Goal: Transaction & Acquisition: Purchase product/service

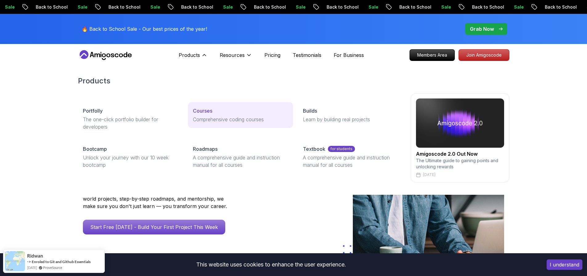
click at [213, 105] on link "Courses Comprehensive coding courses" at bounding box center [240, 115] width 105 height 26
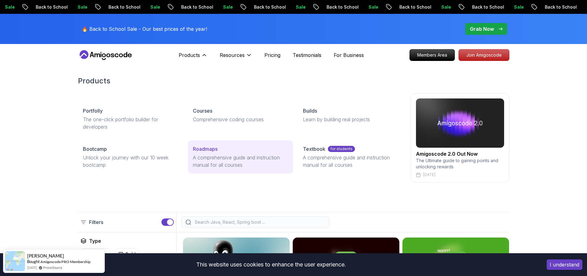
click at [228, 158] on p "A comprehensive guide and instruction manual for all courses" at bounding box center [240, 161] width 95 height 15
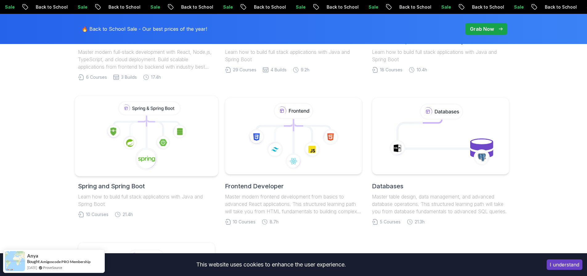
scroll to position [282, 0]
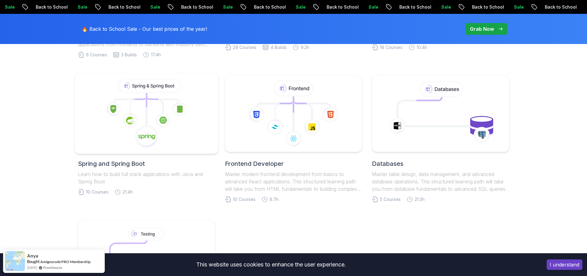
click at [135, 106] on icon at bounding box center [138, 105] width 16 height 18
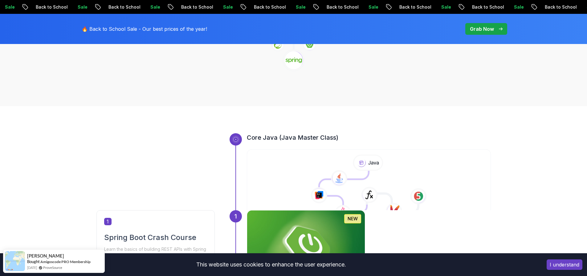
scroll to position [123, 0]
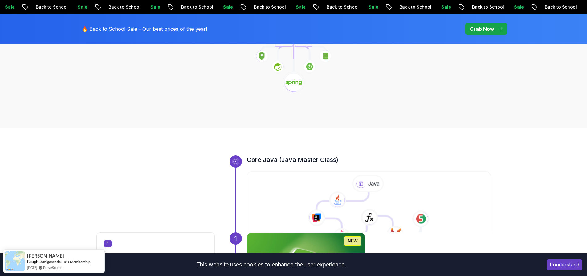
click at [370, 185] on icon at bounding box center [368, 183] width 32 height 17
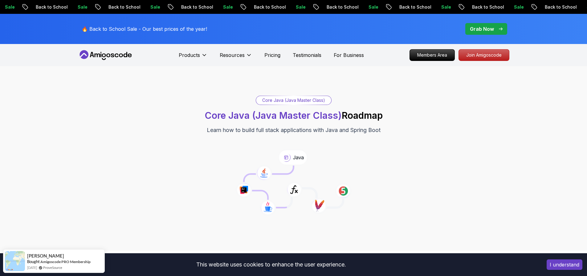
click at [490, 27] on p "Grab Now" at bounding box center [482, 28] width 24 height 7
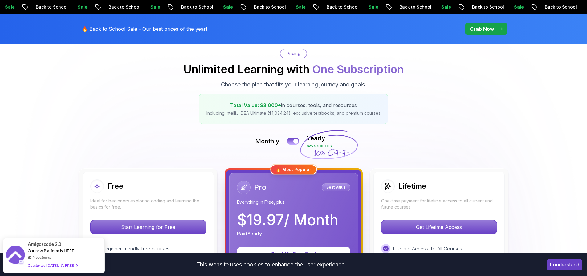
scroll to position [59, 0]
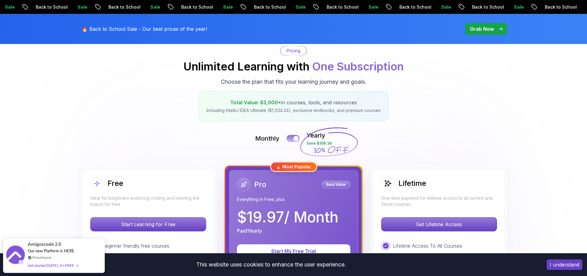
click at [292, 138] on button at bounding box center [293, 138] width 13 height 7
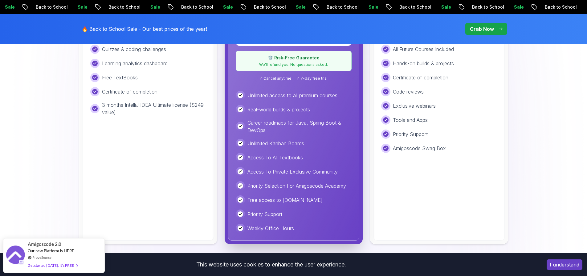
scroll to position [248, 0]
